Goal: Task Accomplishment & Management: Manage account settings

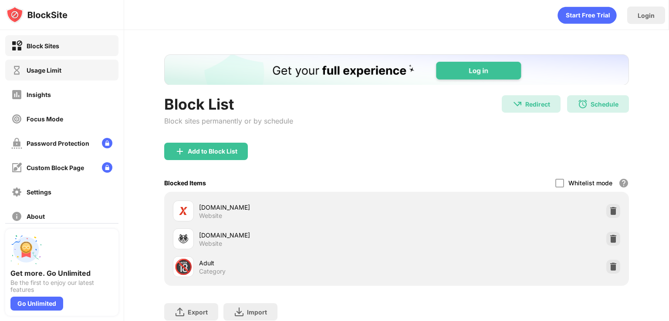
click at [58, 67] on div "Usage Limit" at bounding box center [44, 70] width 35 height 7
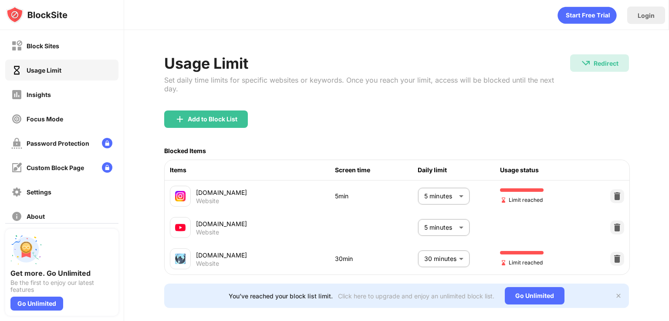
click at [435, 264] on body "Block Sites Usage Limit Insights Focus Mode Password Protection Custom Block Pa…" at bounding box center [334, 160] width 669 height 321
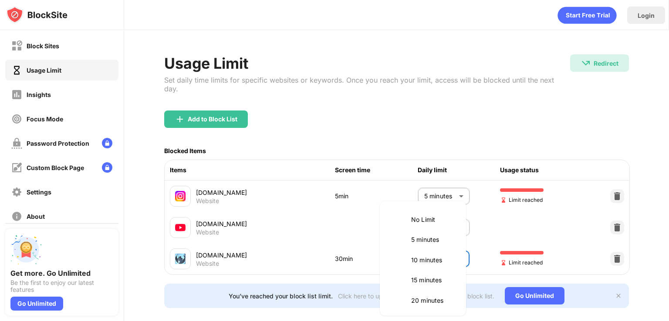
scroll to position [82, 0]
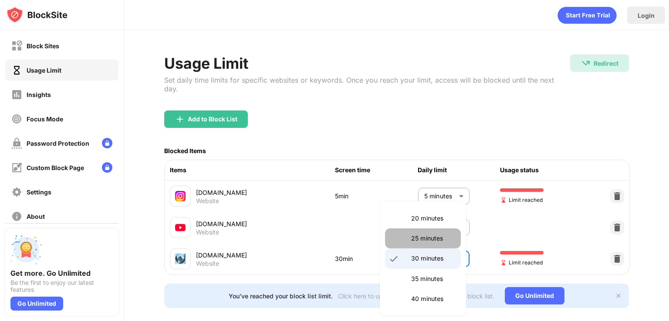
click at [423, 237] on p "25 minutes" at bounding box center [433, 239] width 44 height 10
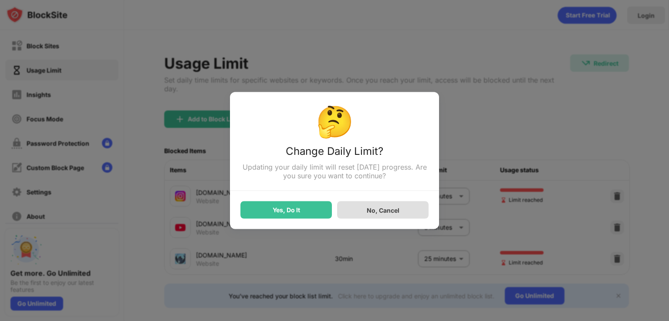
click at [367, 211] on div "No, Cancel" at bounding box center [383, 209] width 33 height 7
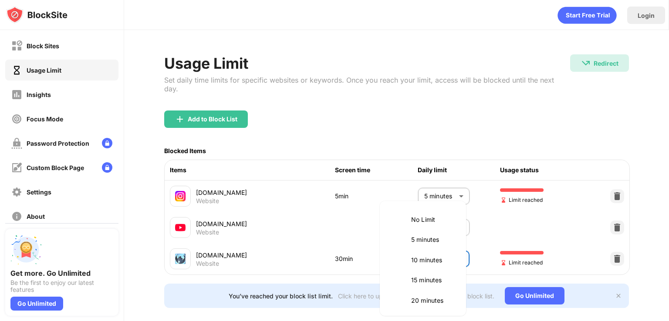
click at [432, 252] on body "Block Sites Usage Limit Insights Focus Mode Password Protection Custom Block Pa…" at bounding box center [334, 160] width 669 height 321
click at [416, 216] on p "20 minutes" at bounding box center [433, 219] width 44 height 10
type input "**"
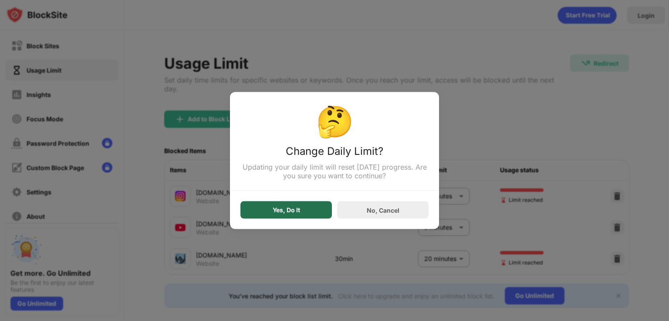
click at [308, 209] on div "Yes, Do It" at bounding box center [285, 210] width 91 height 17
